Goal: Task Accomplishment & Management: Manage account settings

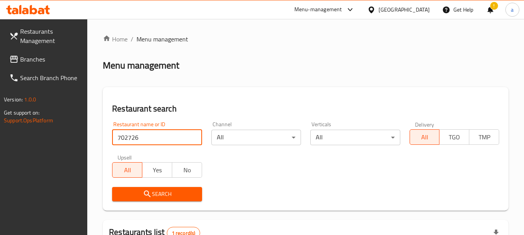
scroll to position [110, 0]
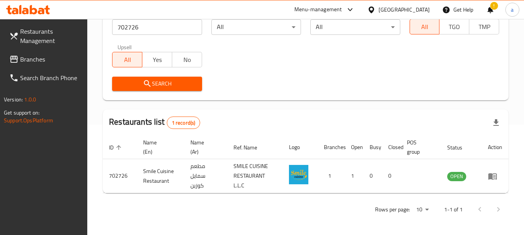
click at [411, 5] on div "[GEOGRAPHIC_DATA]" at bounding box center [403, 9] width 51 height 9
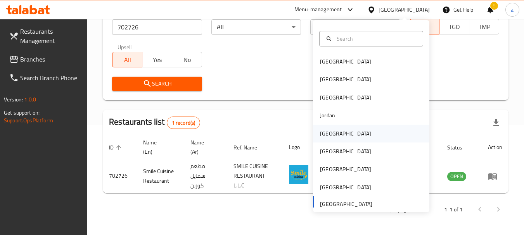
click at [335, 135] on div "[GEOGRAPHIC_DATA]" at bounding box center [346, 134] width 64 height 18
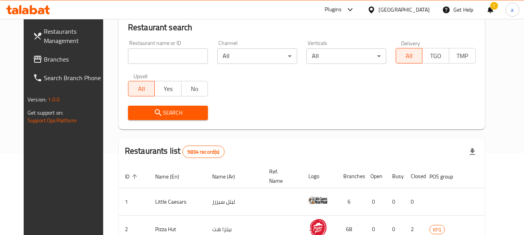
scroll to position [110, 0]
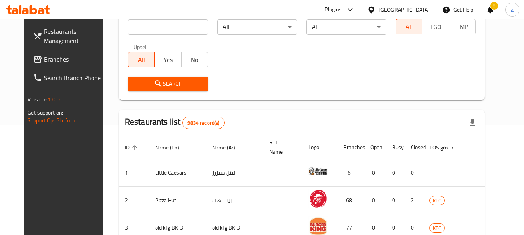
click at [47, 62] on span "Branches" at bounding box center [74, 59] width 61 height 9
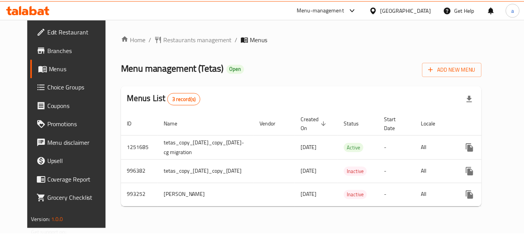
scroll to position [0, 39]
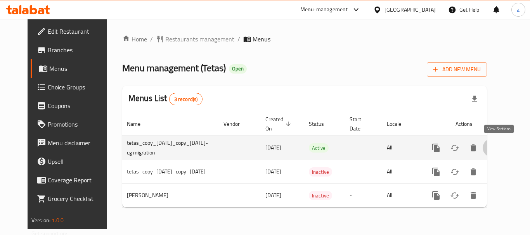
click at [496, 143] on icon "enhanced table" at bounding box center [491, 147] width 9 height 9
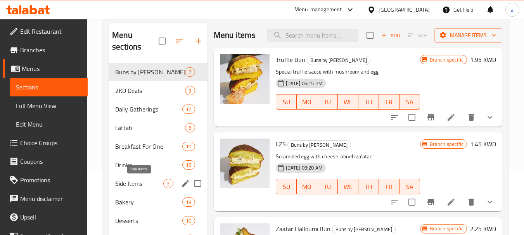
scroll to position [116, 0]
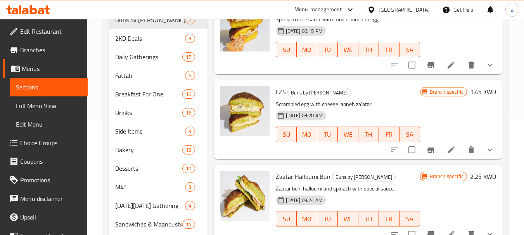
click at [41, 141] on span "Choice Groups" at bounding box center [50, 142] width 61 height 9
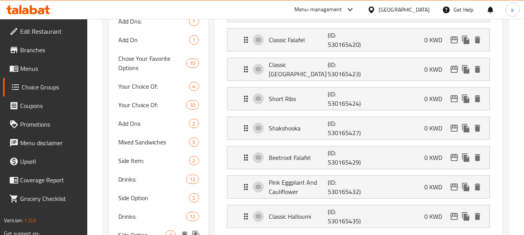
scroll to position [188, 0]
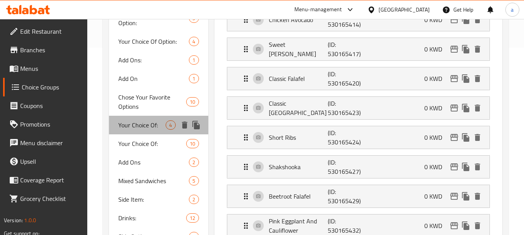
click at [143, 126] on span "Your Choice Of:" at bounding box center [141, 125] width 47 height 9
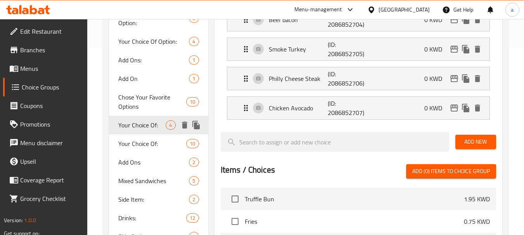
type input "Your Choice Of:"
type input "إختيارك من:"
type input "1"
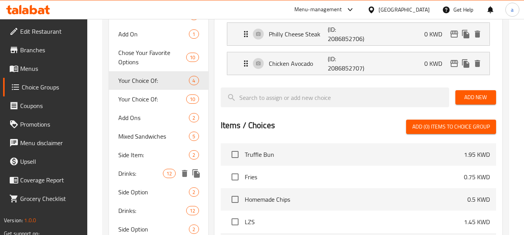
scroll to position [233, 0]
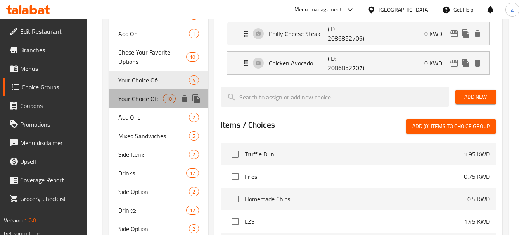
click at [131, 101] on span "Your Choice Of:" at bounding box center [140, 98] width 45 height 9
type input "3"
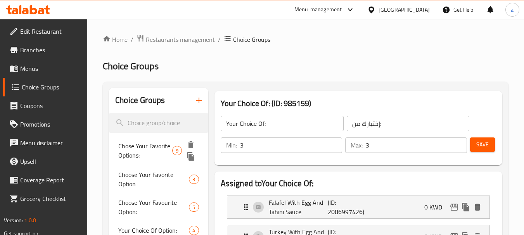
scroll to position [39, 0]
